Goal: Task Accomplishment & Management: Use online tool/utility

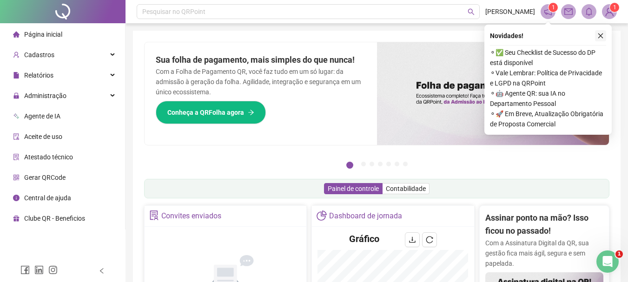
click at [601, 33] on icon "close" at bounding box center [600, 36] width 7 height 7
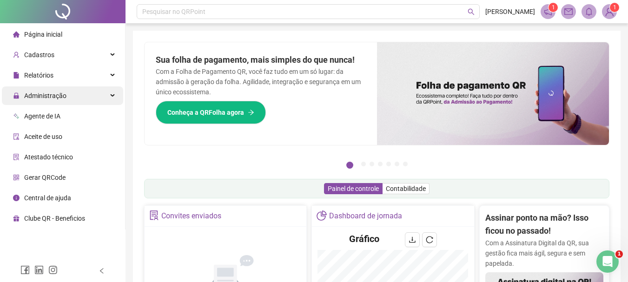
click at [78, 87] on div "Administração" at bounding box center [62, 95] width 121 height 19
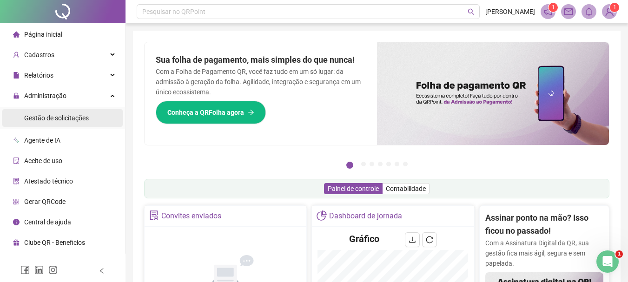
click at [67, 119] on span "Gestão de solicitações" at bounding box center [56, 117] width 65 height 7
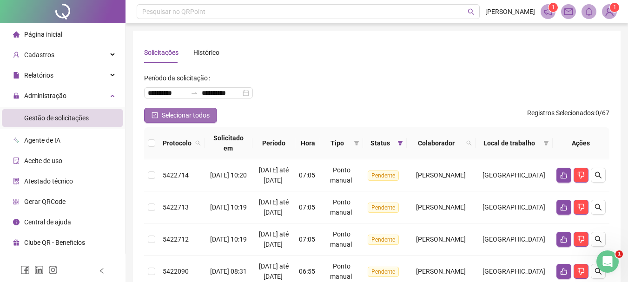
click at [171, 112] on span "Selecionar todos" at bounding box center [186, 115] width 48 height 10
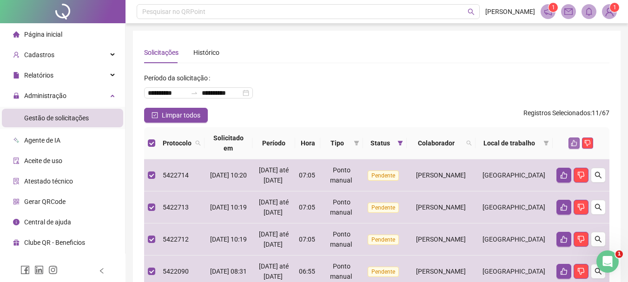
click at [574, 146] on icon "like" at bounding box center [574, 143] width 7 height 7
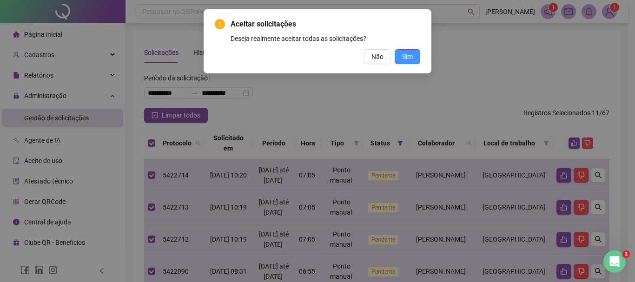
click at [414, 53] on button "Sim" at bounding box center [408, 56] width 26 height 15
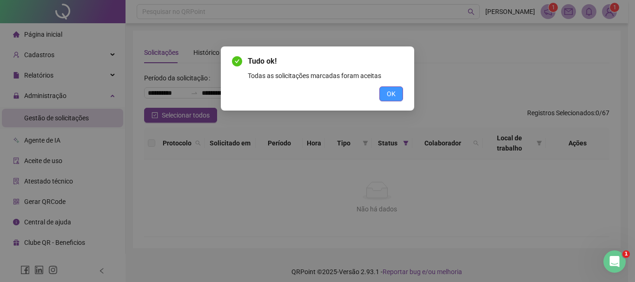
click at [390, 89] on span "OK" at bounding box center [391, 94] width 9 height 10
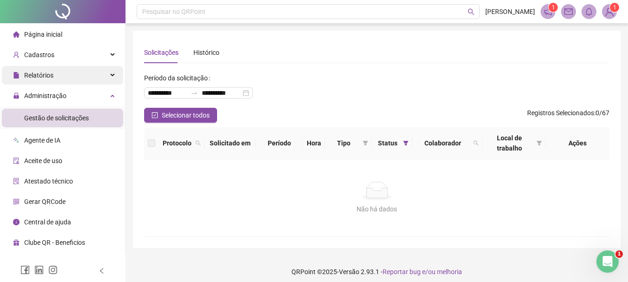
click at [70, 72] on div "Relatórios" at bounding box center [62, 75] width 121 height 19
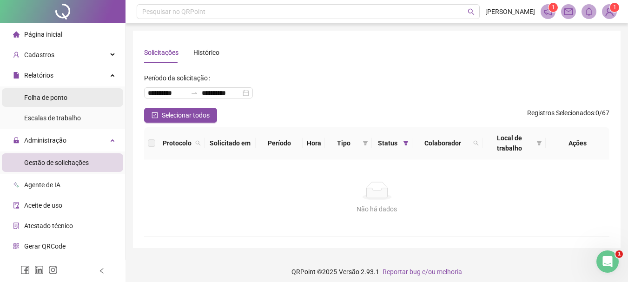
click at [59, 95] on span "Folha de ponto" at bounding box center [45, 97] width 43 height 7
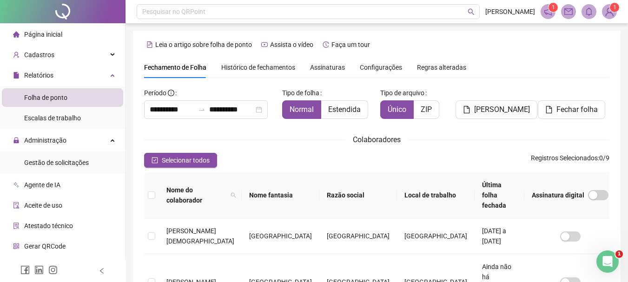
scroll to position [49, 0]
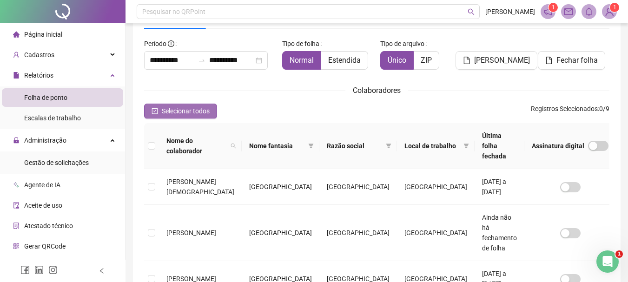
click at [175, 112] on span "Selecionar todos" at bounding box center [186, 111] width 48 height 10
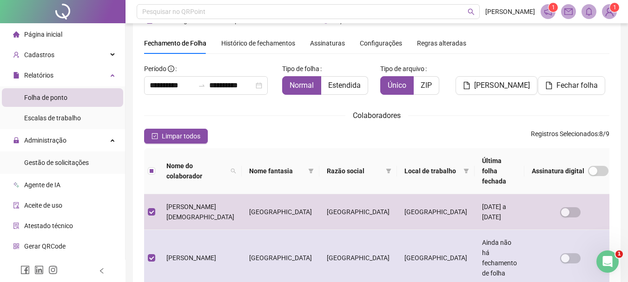
scroll to position [0, 0]
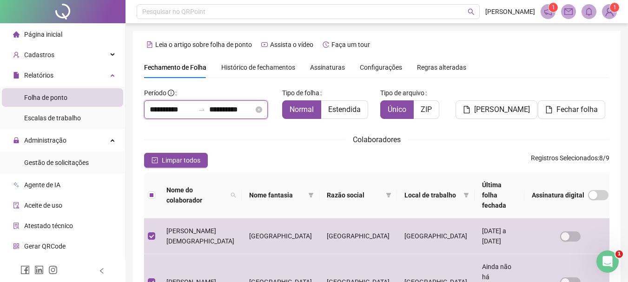
click at [239, 108] on input "**********" at bounding box center [231, 109] width 45 height 11
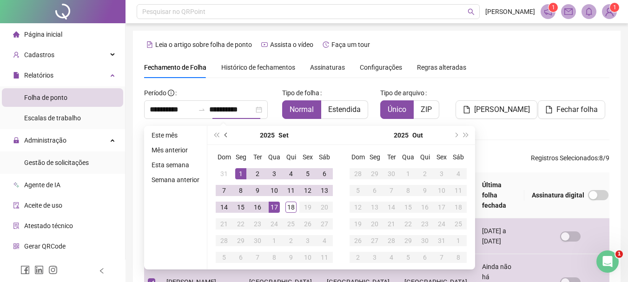
click at [224, 133] on button "prev-year" at bounding box center [226, 135] width 10 height 19
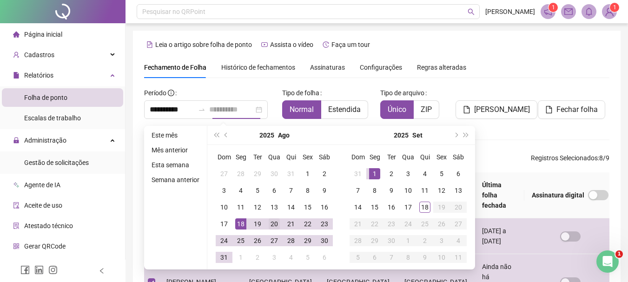
type input "**********"
click at [276, 223] on div "20" at bounding box center [274, 224] width 11 height 11
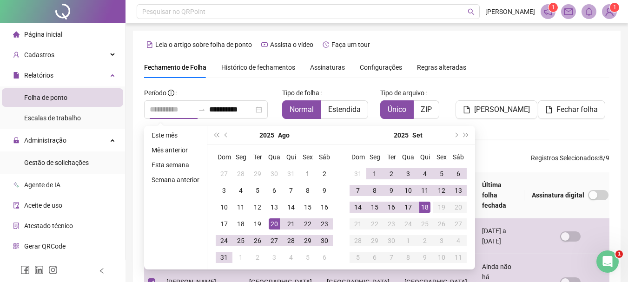
click at [421, 208] on div "18" at bounding box center [424, 207] width 11 height 11
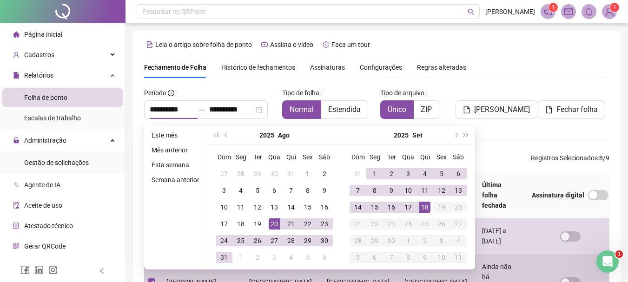
type input "**********"
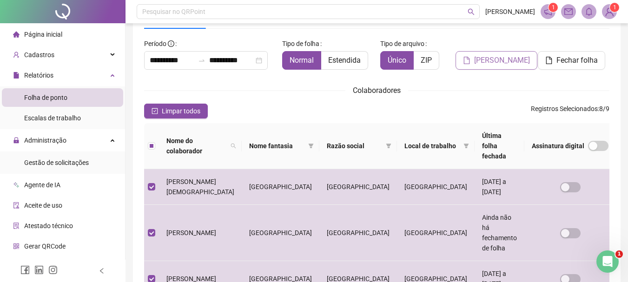
click at [491, 59] on span "[PERSON_NAME]" at bounding box center [502, 60] width 56 height 11
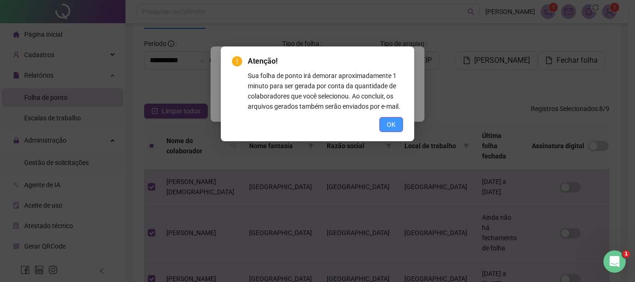
click at [381, 123] on button "OK" at bounding box center [391, 124] width 24 height 15
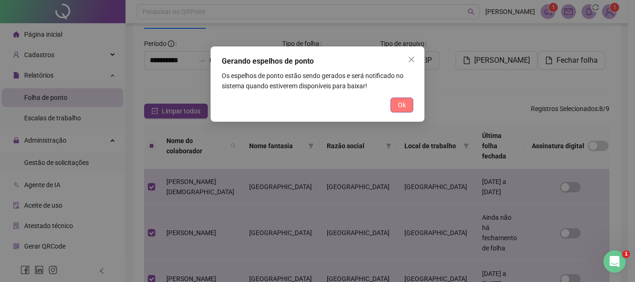
click at [396, 106] on button "Ok" at bounding box center [402, 105] width 23 height 15
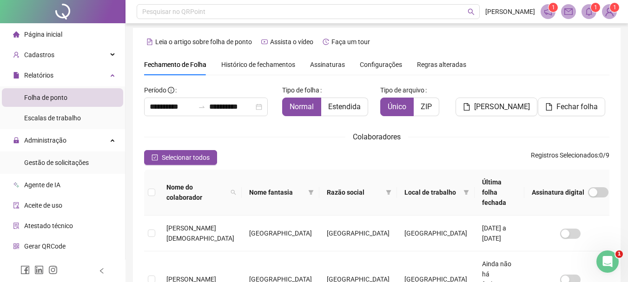
scroll to position [0, 0]
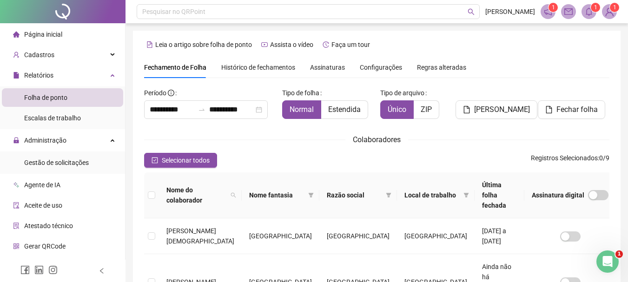
click at [582, 11] on span at bounding box center [589, 11] width 15 height 15
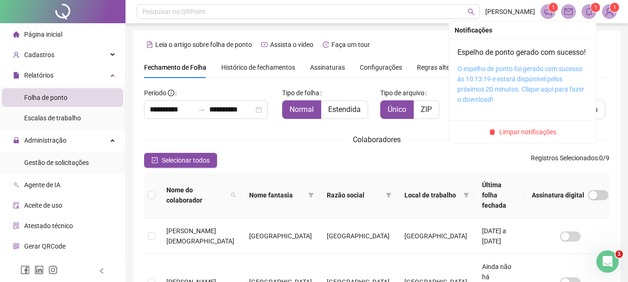
click at [519, 87] on link "O espelho de ponto foi gerado com sucesso às 10:13:19 e estará disponível pelos…" at bounding box center [520, 84] width 127 height 38
